Goal: Task Accomplishment & Management: Manage account settings

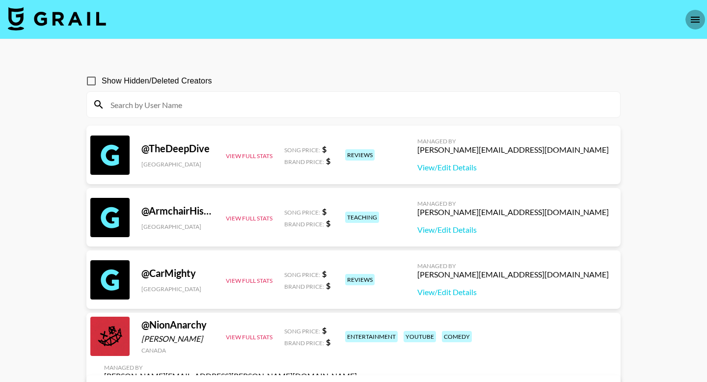
click at [692, 18] on icon "open drawer" at bounding box center [695, 20] width 12 height 12
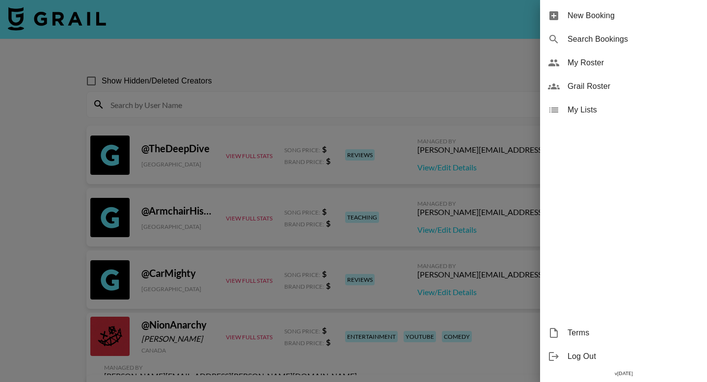
click at [404, 43] on div at bounding box center [353, 191] width 707 height 382
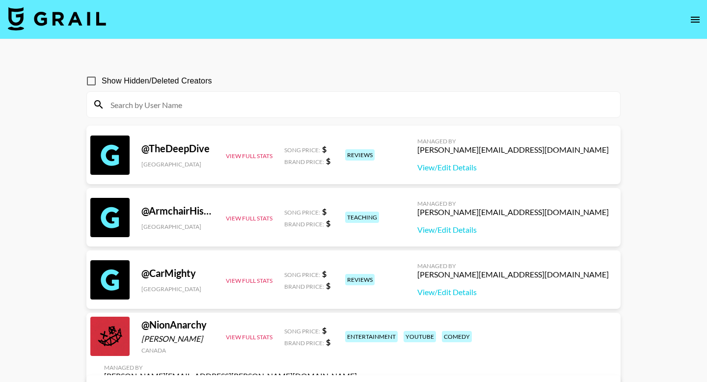
click at [382, 117] on section at bounding box center [353, 104] width 534 height 27
click at [381, 107] on input at bounding box center [359, 105] width 509 height 16
type input "f"
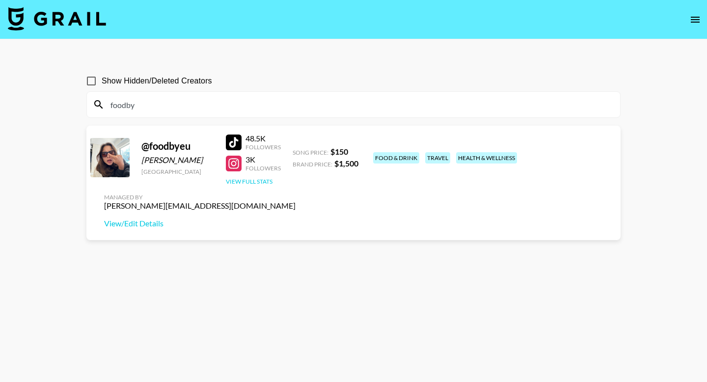
click at [254, 182] on button "View Full Stats" at bounding box center [249, 181] width 47 height 7
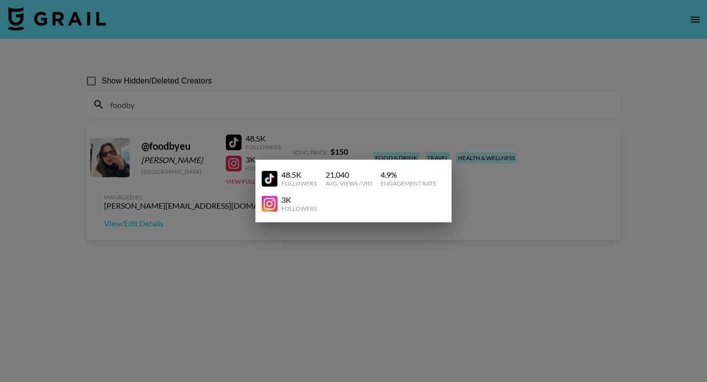
click at [399, 81] on div at bounding box center [353, 191] width 707 height 382
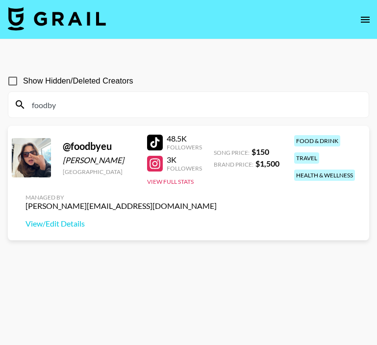
click at [86, 103] on input "foodby" at bounding box center [194, 105] width 337 height 16
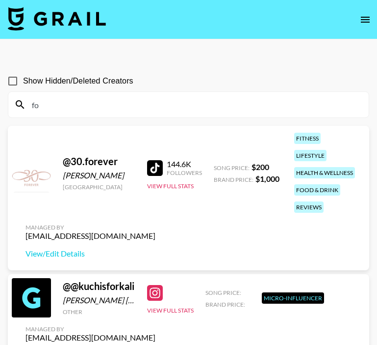
type input "f"
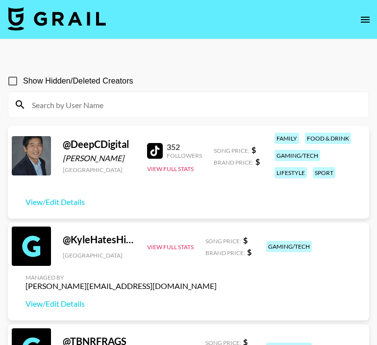
click at [366, 17] on icon "open drawer" at bounding box center [365, 20] width 9 height 6
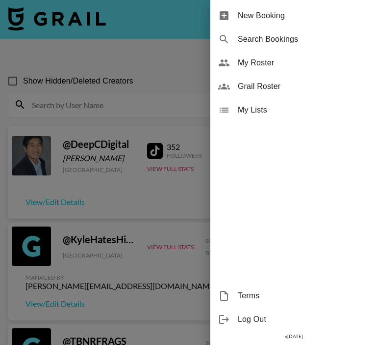
click at [284, 59] on span "My Roster" at bounding box center [304, 63] width 132 height 12
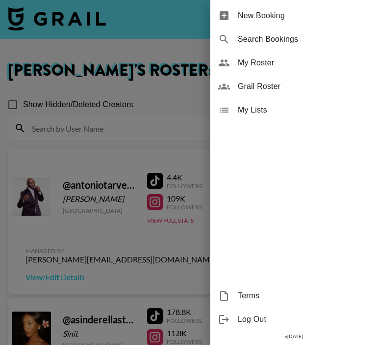
click at [115, 79] on div at bounding box center [188, 172] width 377 height 345
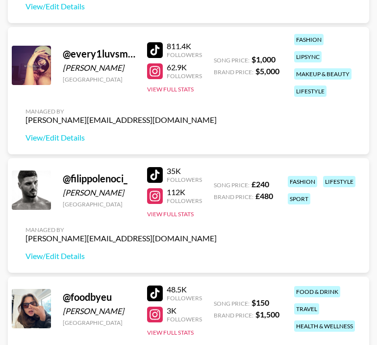
scroll to position [820, 0]
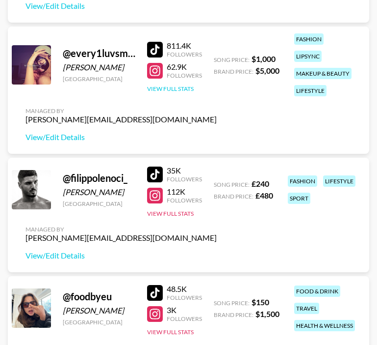
click at [167, 85] on button "View Full Stats" at bounding box center [170, 88] width 47 height 7
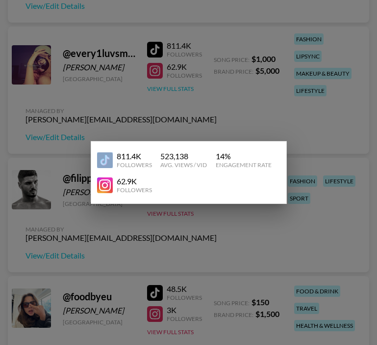
click at [167, 85] on div at bounding box center [188, 172] width 377 height 345
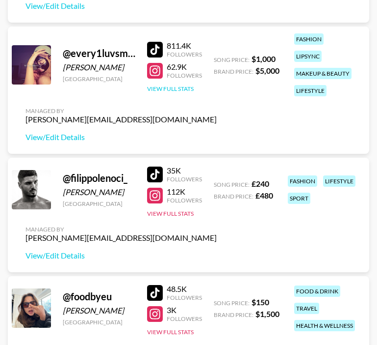
click at [167, 85] on button "View Full Stats" at bounding box center [170, 88] width 47 height 7
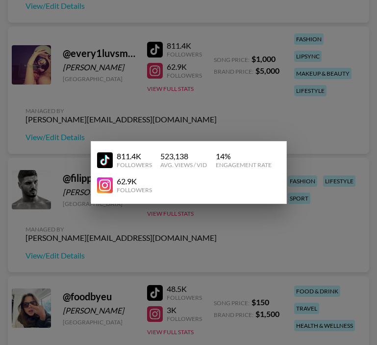
click at [139, 116] on div at bounding box center [188, 172] width 377 height 345
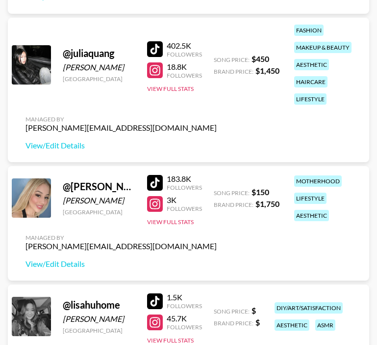
scroll to position [1567, 0]
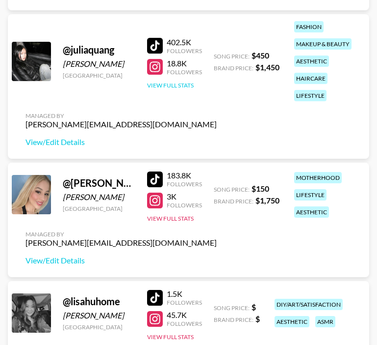
click at [186, 83] on button "View Full Stats" at bounding box center [170, 84] width 47 height 7
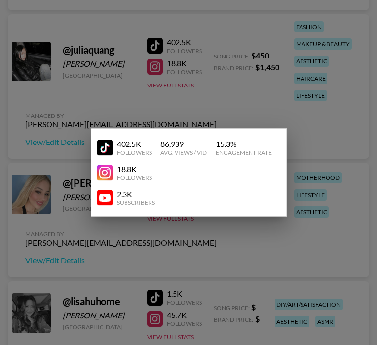
click at [183, 99] on div at bounding box center [188, 172] width 377 height 345
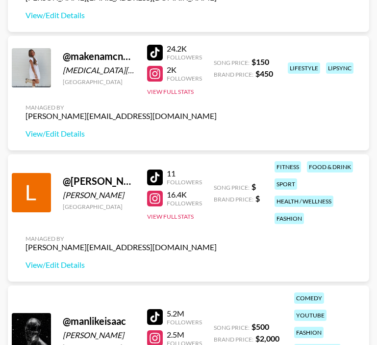
scroll to position [2045, 0]
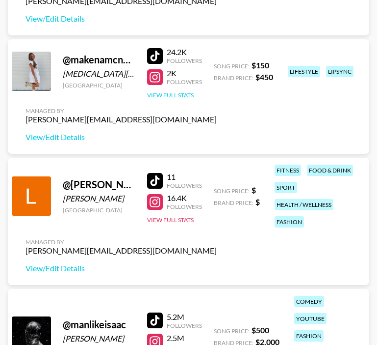
click at [160, 95] on button "View Full Stats" at bounding box center [170, 94] width 47 height 7
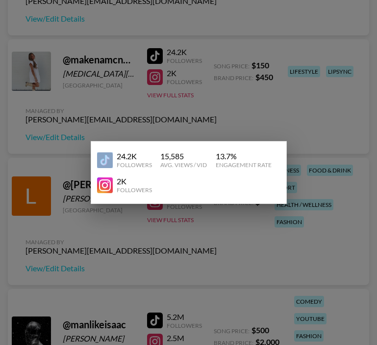
click at [156, 117] on div at bounding box center [188, 172] width 377 height 345
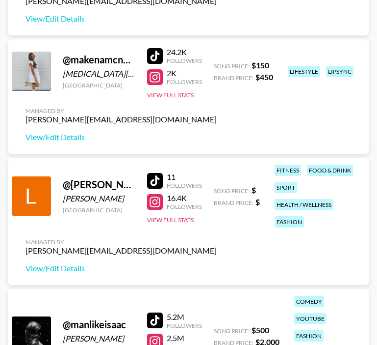
click at [156, 117] on div "@ makenamcneill Makena Mcneill United States 24.2K Followers 2K Followers View …" at bounding box center [189, 96] width 362 height 114
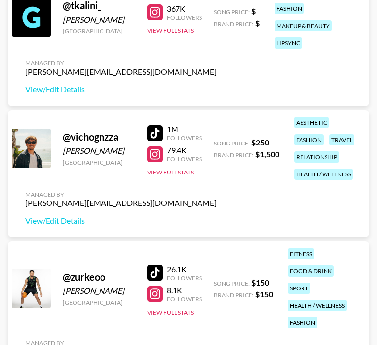
scroll to position [4510, 0]
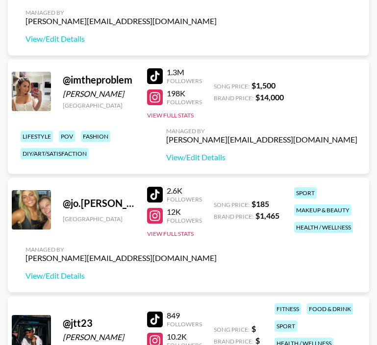
scroll to position [1407, 0]
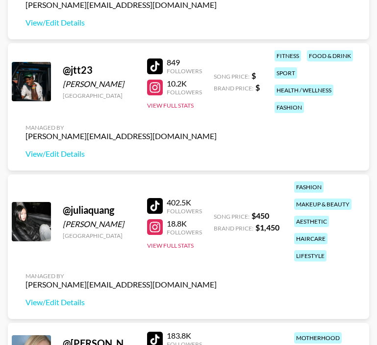
click at [155, 84] on div at bounding box center [155, 88] width 16 height 16
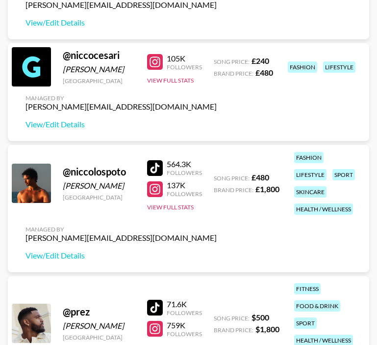
scroll to position [2730, 0]
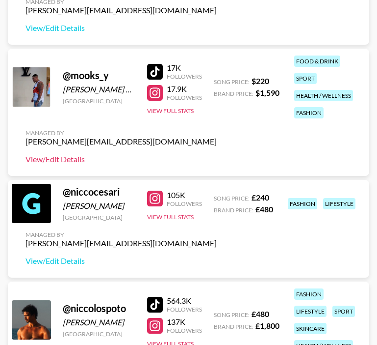
click at [67, 159] on link "View/Edit Details" at bounding box center [121, 159] width 191 height 10
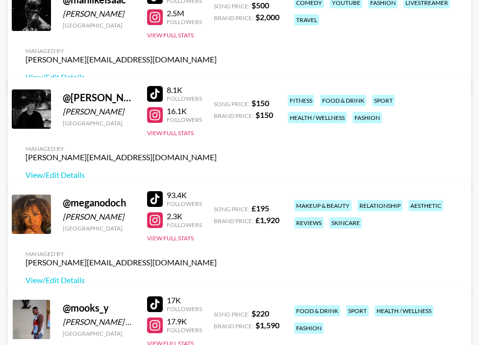
scroll to position [1734, 0]
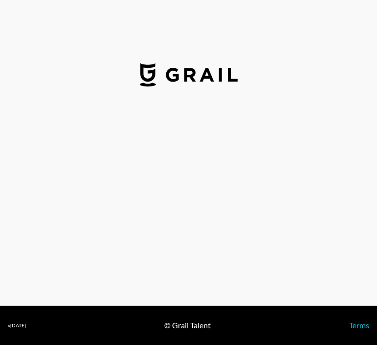
select select "USD"
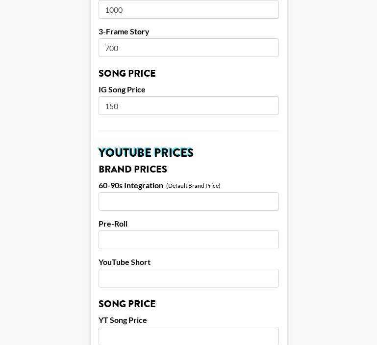
scroll to position [377, 0]
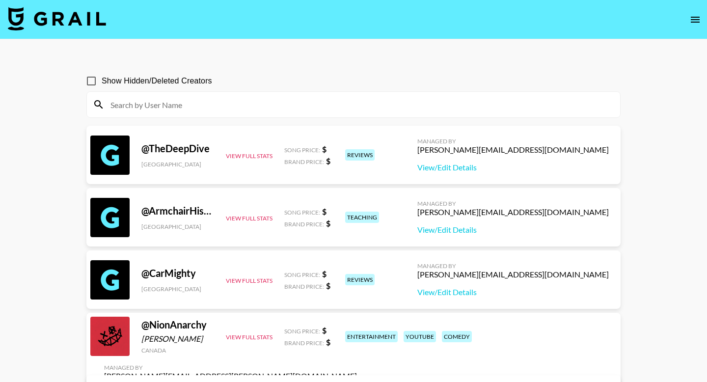
click at [695, 14] on icon "open drawer" at bounding box center [695, 20] width 12 height 12
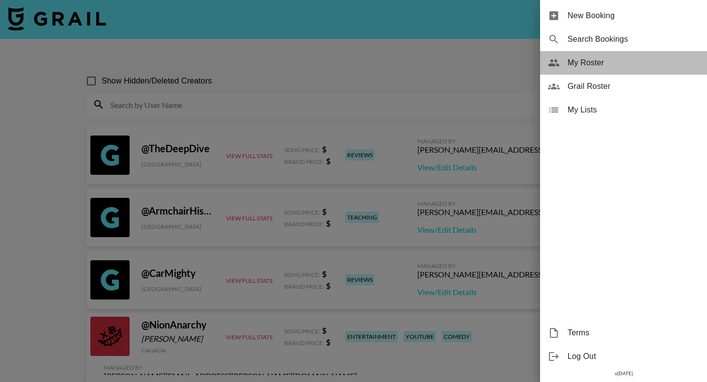
click at [590, 66] on span "My Roster" at bounding box center [633, 63] width 132 height 12
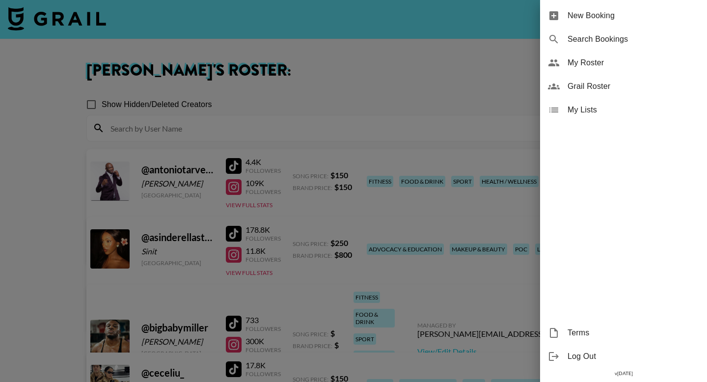
click at [339, 116] on div at bounding box center [353, 191] width 707 height 382
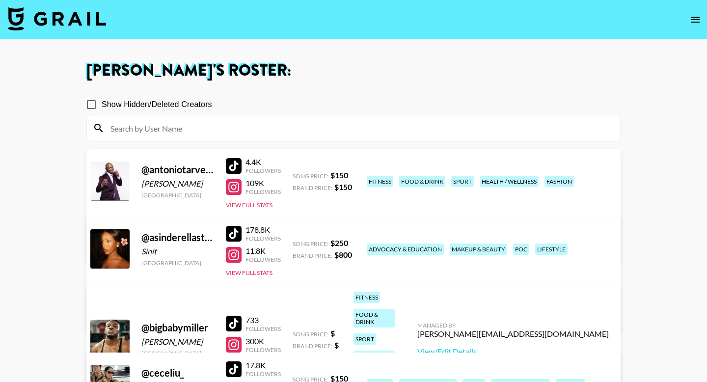
click at [696, 20] on icon "open drawer" at bounding box center [695, 20] width 12 height 12
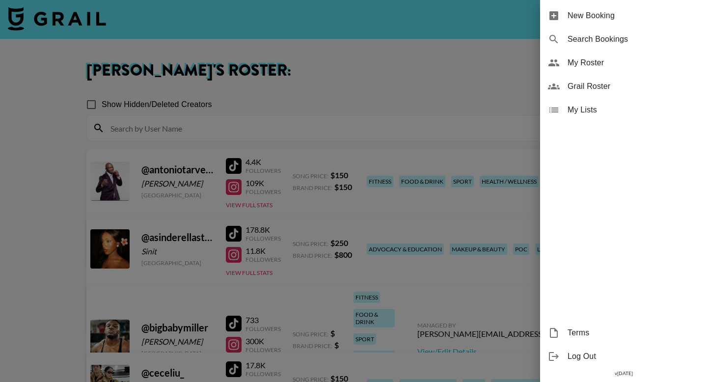
click at [588, 64] on span "My Roster" at bounding box center [633, 63] width 132 height 12
click at [598, 85] on span "Grail Roster" at bounding box center [633, 86] width 132 height 12
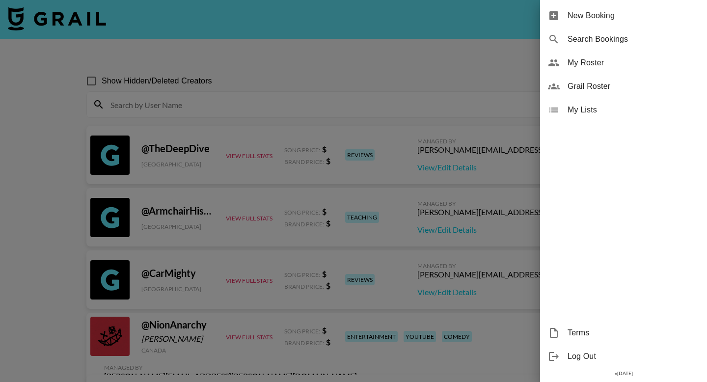
click at [354, 103] on div at bounding box center [353, 191] width 707 height 382
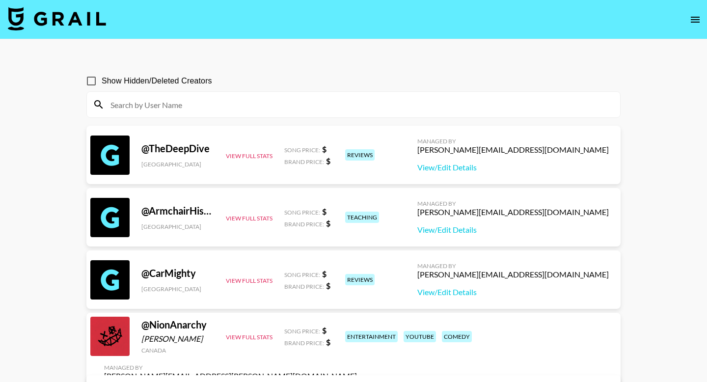
click at [242, 109] on input at bounding box center [359, 105] width 509 height 16
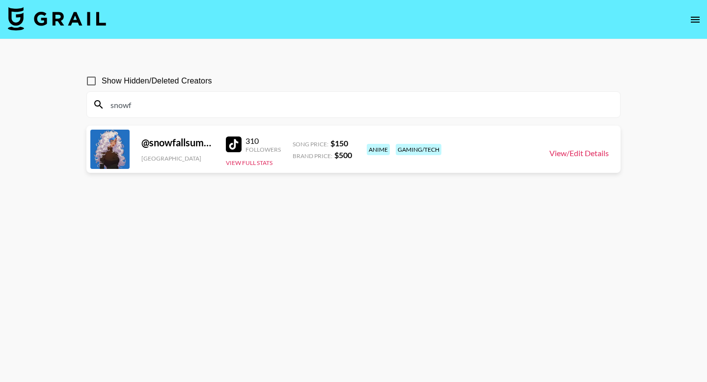
click at [572, 152] on link "View/Edit Details" at bounding box center [578, 153] width 59 height 10
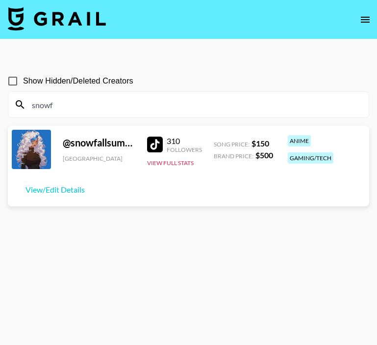
click at [243, 122] on section "Show Hidden/Deleted Creators snowf @ snowfallsummit United States 310 Followers…" at bounding box center [189, 196] width 362 height 266
click at [241, 105] on input "snowf" at bounding box center [194, 105] width 337 height 16
type input "s"
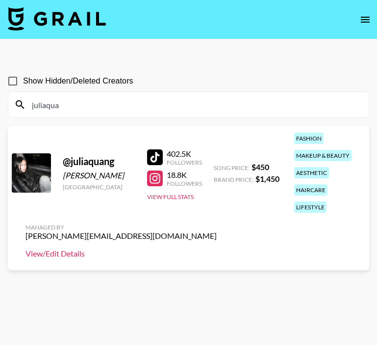
click at [50, 256] on link "View/Edit Details" at bounding box center [121, 253] width 191 height 10
click at [94, 105] on input "juliaqua" at bounding box center [194, 105] width 337 height 16
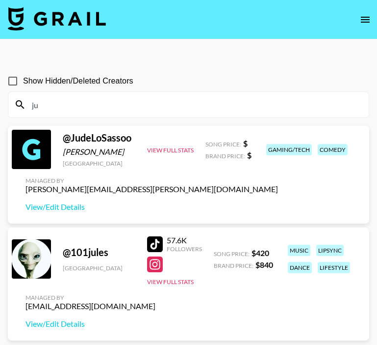
type input "j"
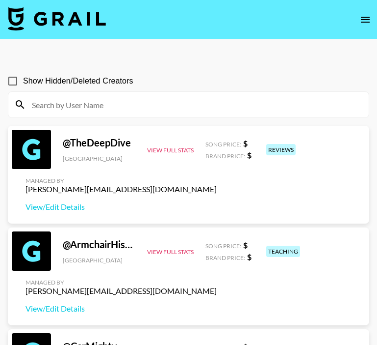
click at [366, 20] on icon "open drawer" at bounding box center [366, 20] width 12 height 12
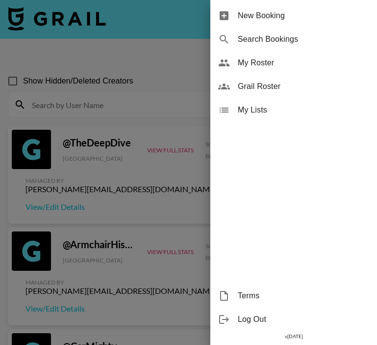
click at [266, 58] on span "My Roster" at bounding box center [304, 63] width 132 height 12
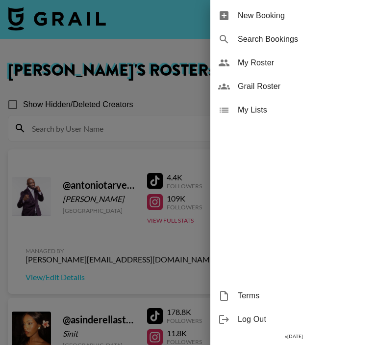
click at [129, 109] on div at bounding box center [188, 172] width 377 height 345
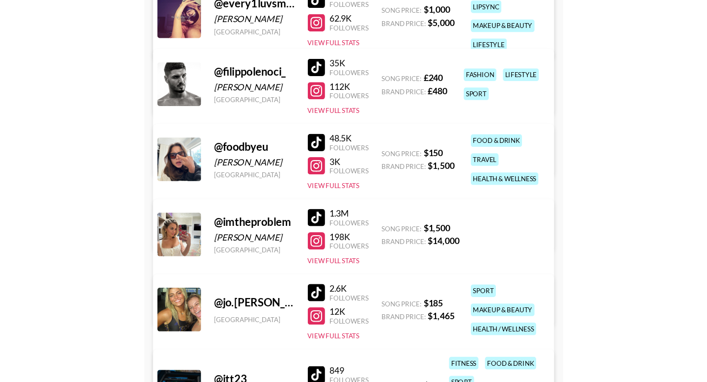
scroll to position [314, 0]
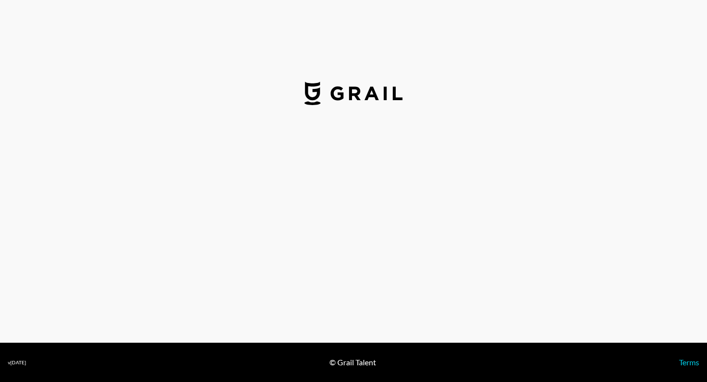
select select "USD"
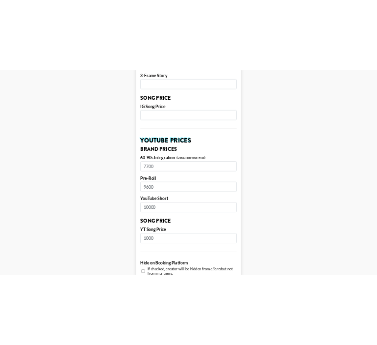
scroll to position [591, 0]
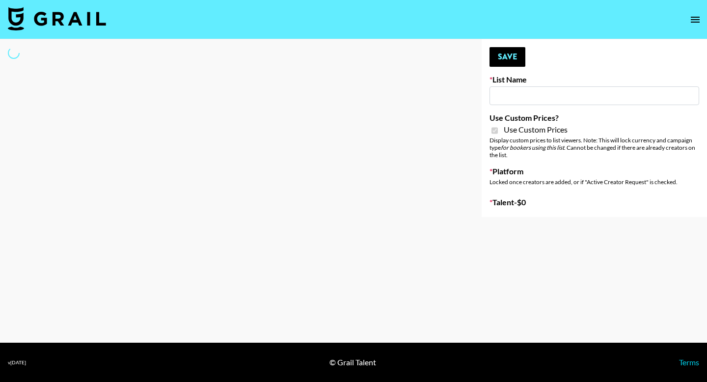
type input "Galaxy Lamps"
checkbox input "true"
select select "Brand"
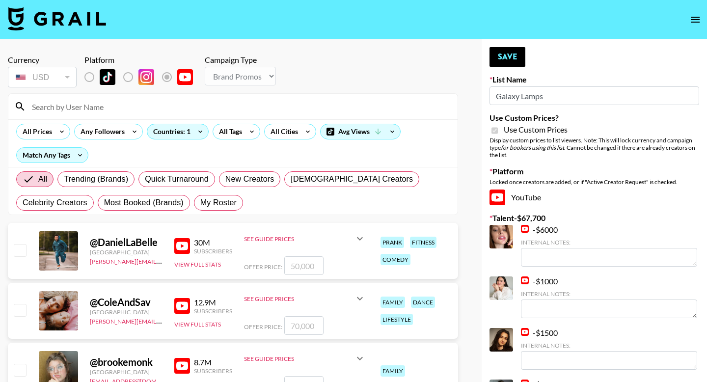
click at [163, 112] on input at bounding box center [238, 107] width 425 height 16
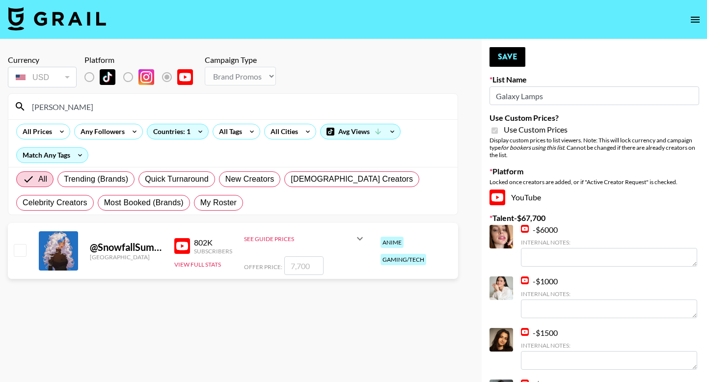
type input "snowfa"
click at [19, 251] on input "checkbox" at bounding box center [20, 250] width 12 height 12
checkbox input "true"
type input "7700"
click at [506, 58] on button "Save" at bounding box center [507, 57] width 36 height 20
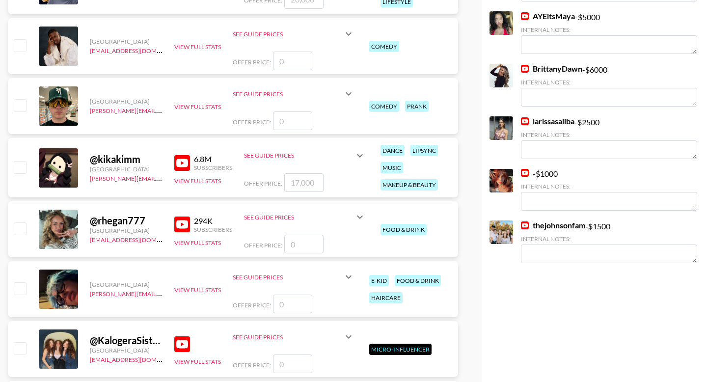
scroll to position [899, 0]
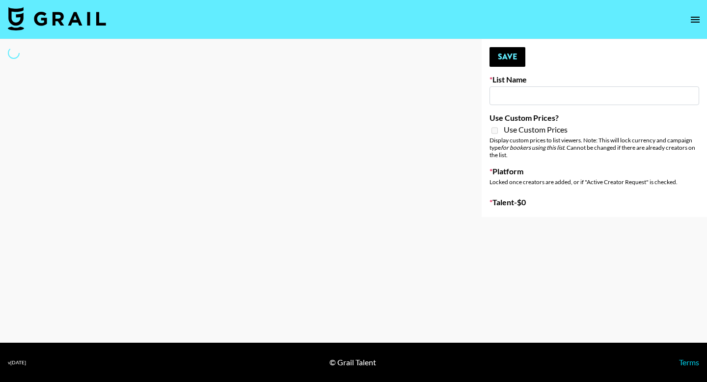
type input "Zhus Song Promo - Tega"
select select "Song"
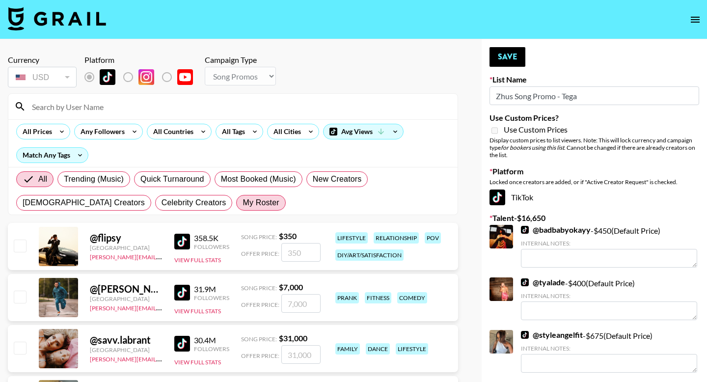
click at [242, 207] on span "My Roster" at bounding box center [260, 203] width 36 height 12
click at [242, 203] on input "My Roster" at bounding box center [242, 203] width 0 height 0
radio input "true"
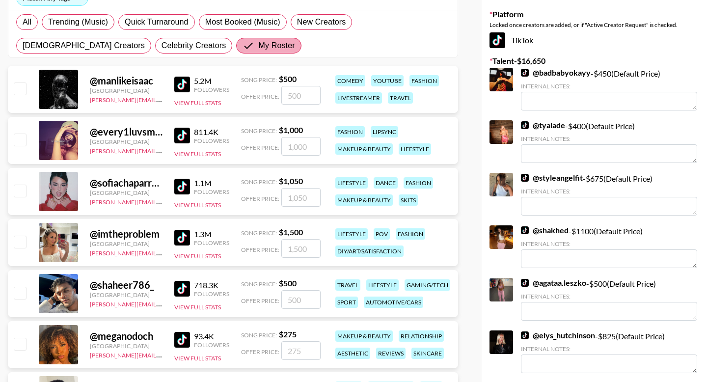
scroll to position [158, 0]
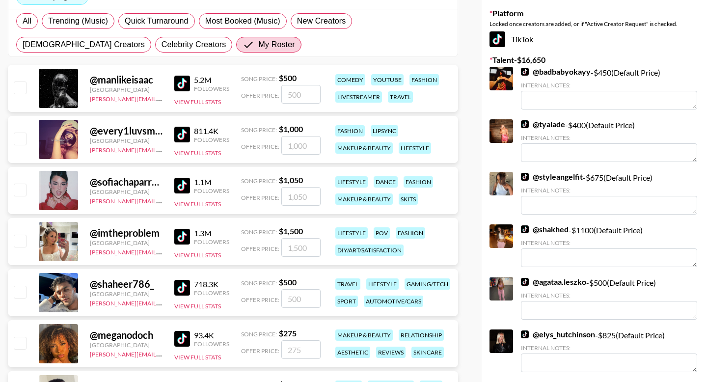
click at [17, 187] on input "checkbox" at bounding box center [20, 190] width 12 height 12
checkbox input "true"
click at [308, 194] on input "1050" at bounding box center [300, 196] width 39 height 19
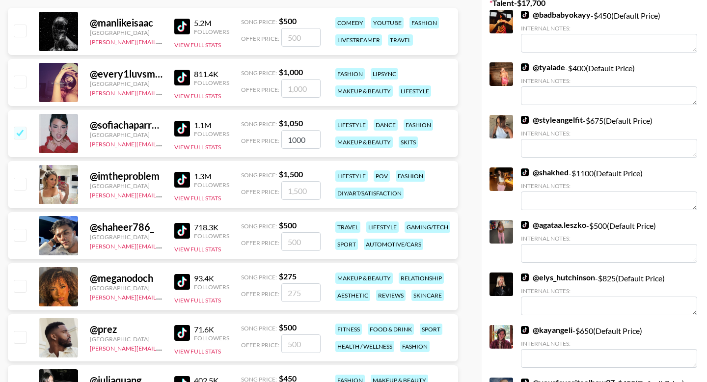
scroll to position [215, 0]
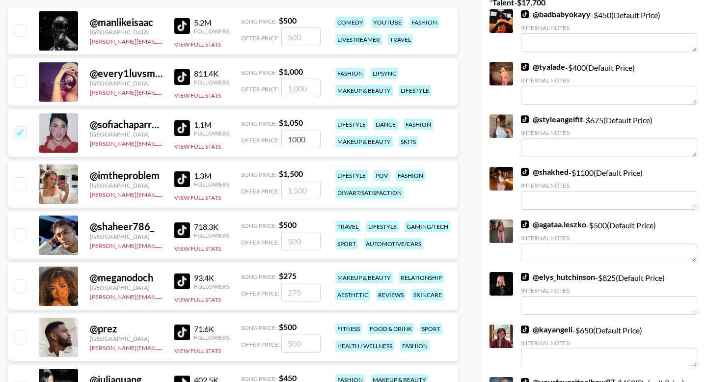
type input "1000"
click at [19, 286] on input "checkbox" at bounding box center [20, 285] width 12 height 12
checkbox input "true"
type input "275"
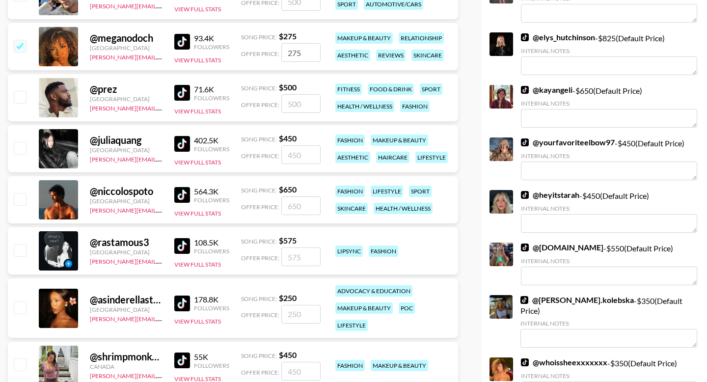
scroll to position [459, 0]
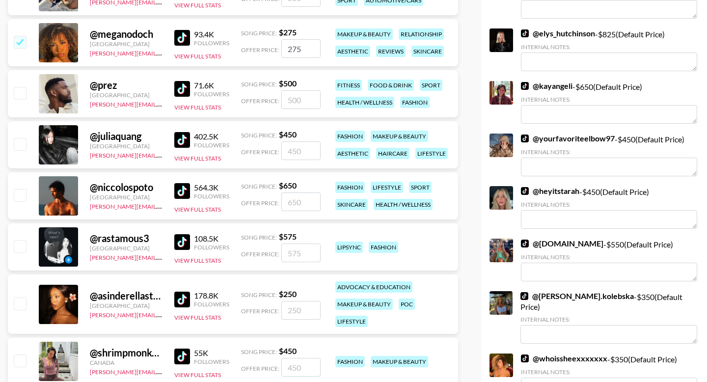
click at [18, 243] on input "checkbox" at bounding box center [20, 246] width 12 height 12
checkbox input "true"
type input "575"
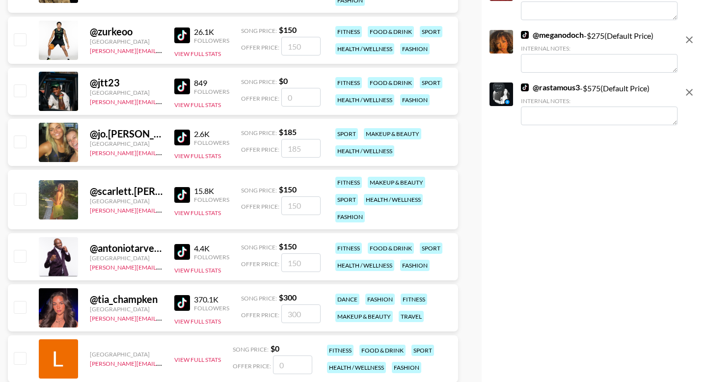
scroll to position [1724, 0]
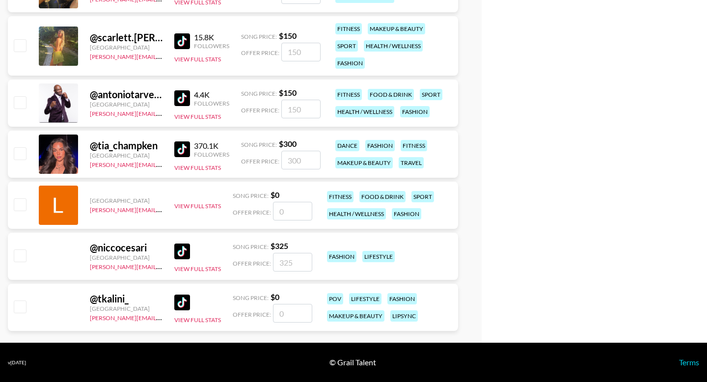
click at [17, 155] on input "checkbox" at bounding box center [20, 153] width 12 height 12
checkbox input "true"
type input "300"
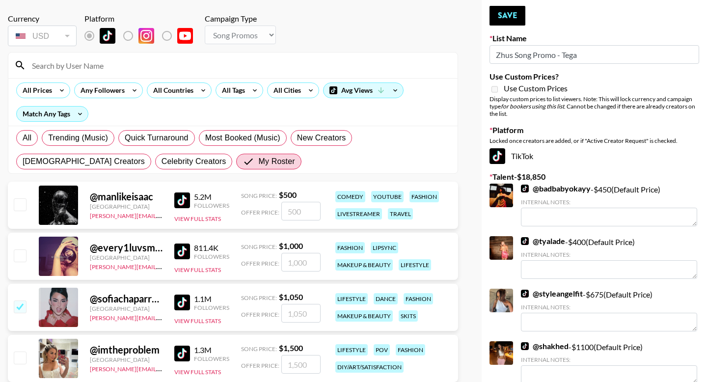
scroll to position [37, 0]
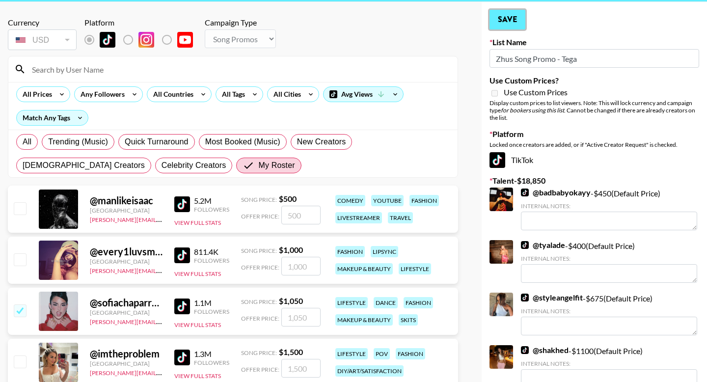
click at [506, 19] on button "Save" at bounding box center [507, 20] width 36 height 20
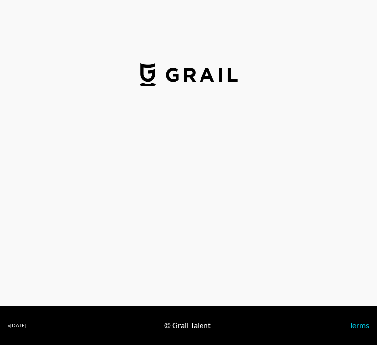
select select "USD"
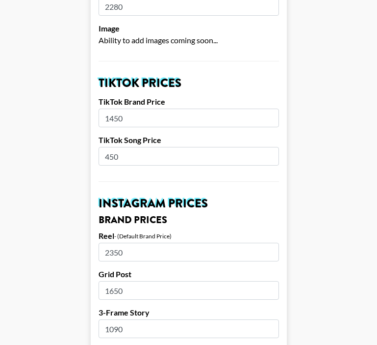
scroll to position [292, 0]
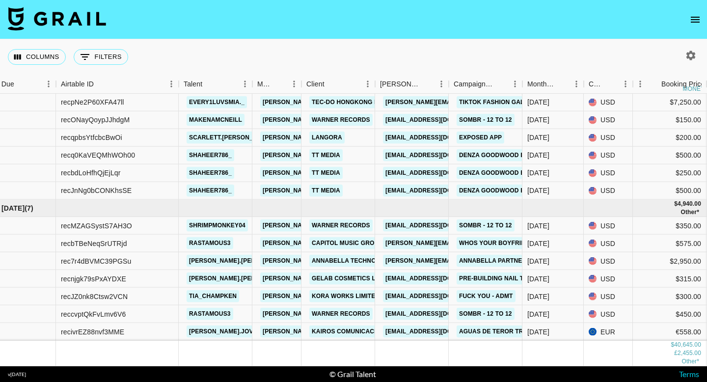
scroll to position [738, 31]
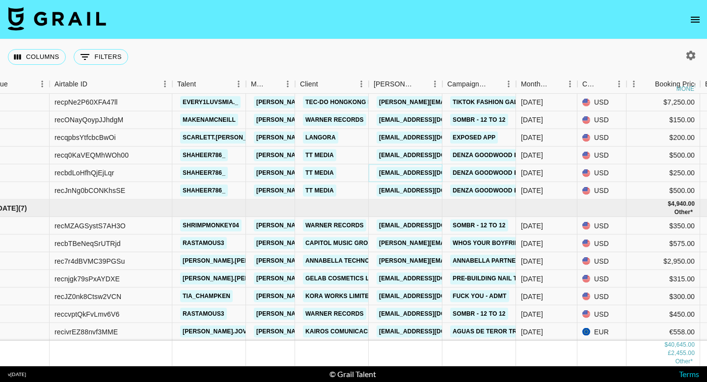
click at [415, 169] on link "jess@ttmedialondon.com" at bounding box center [431, 173] width 110 height 12
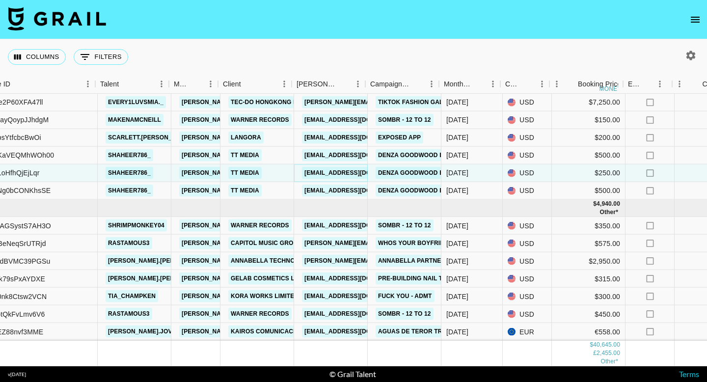
scroll to position [738, 108]
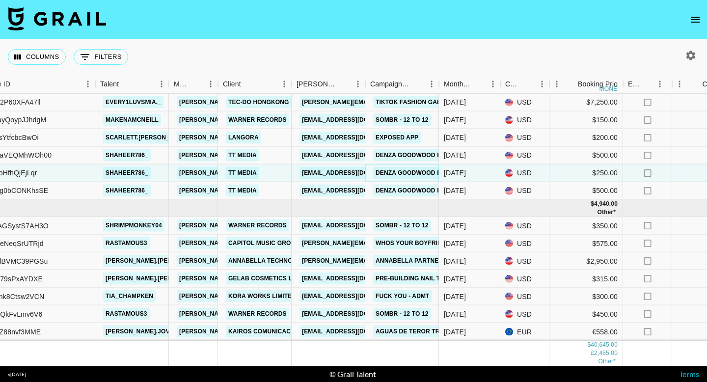
click at [393, 173] on link "DENZA Goodwood event" at bounding box center [416, 173] width 86 height 12
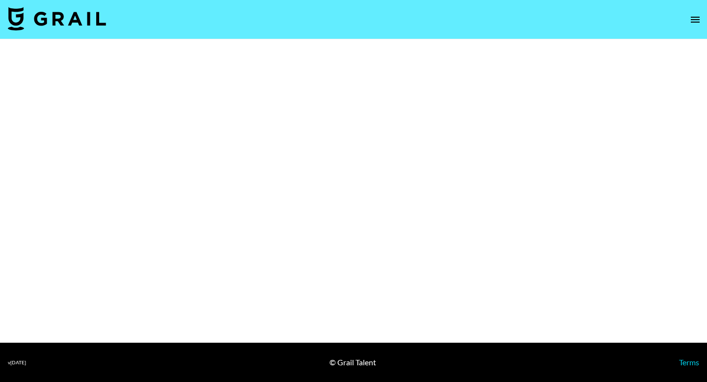
select select "Brand"
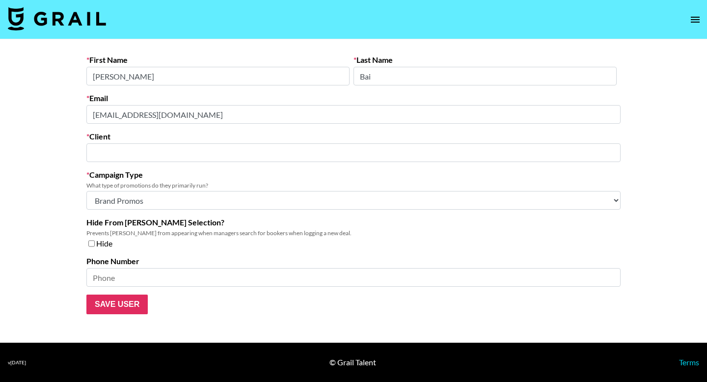
type input "TT Media"
